Goal: Navigation & Orientation: Find specific page/section

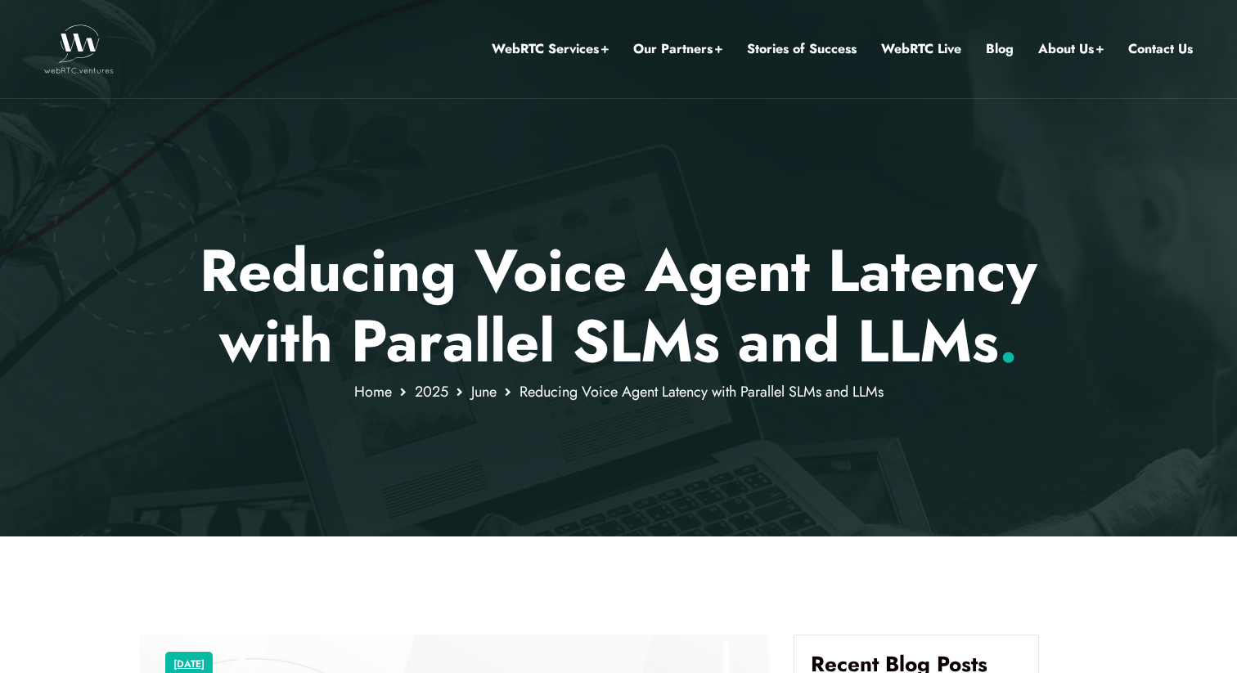
click at [86, 46] on img at bounding box center [79, 49] width 70 height 49
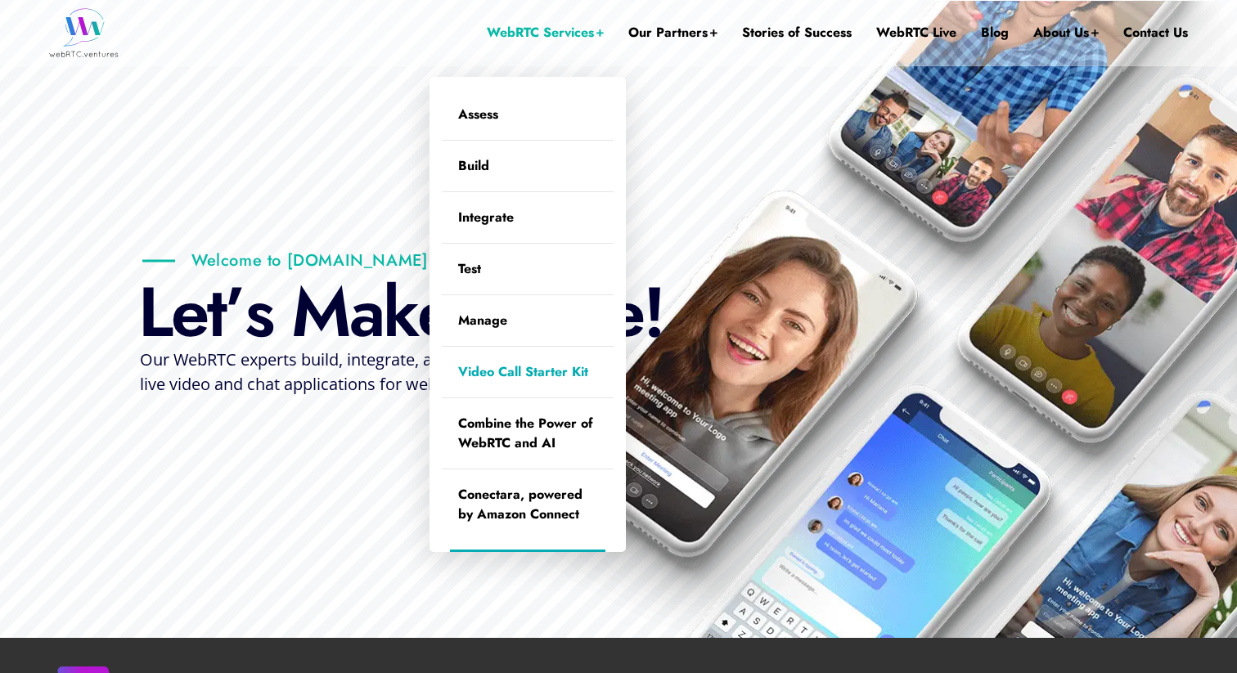
click at [492, 376] on link "Video Call Starter Kit" at bounding box center [528, 372] width 172 height 51
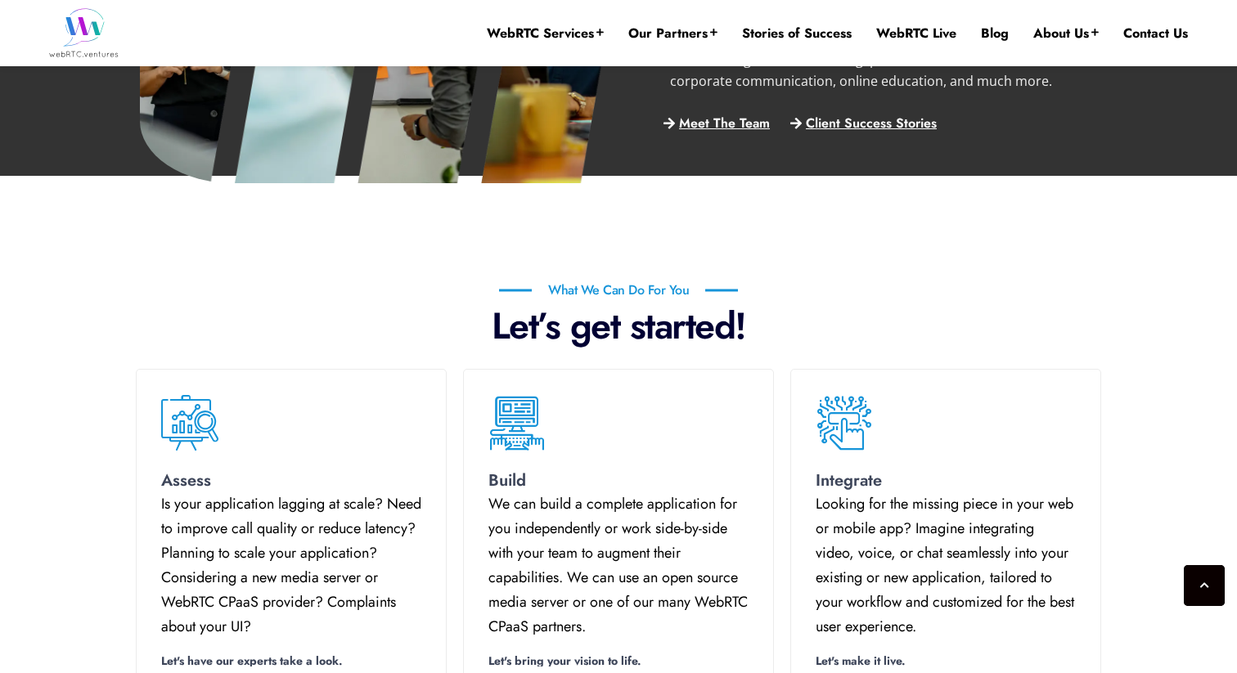
scroll to position [930, 0]
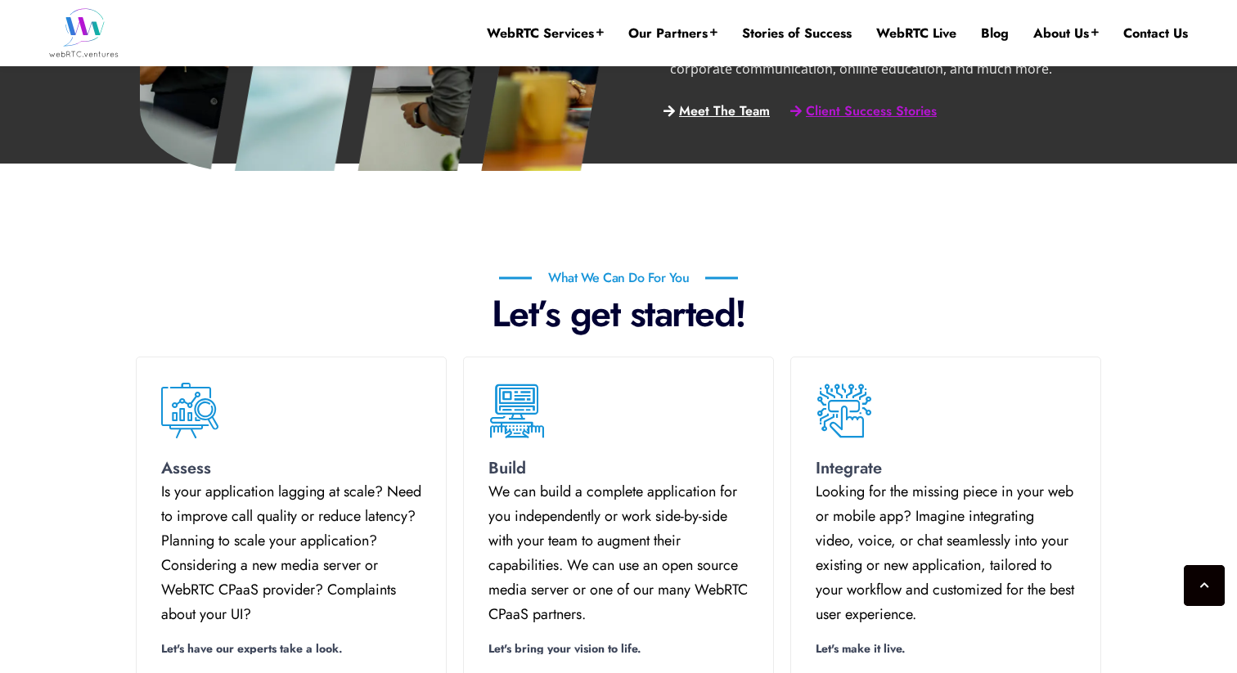
click at [860, 113] on span "Client Success Stories" at bounding box center [871, 112] width 131 height 14
